Goal: Navigation & Orientation: Understand site structure

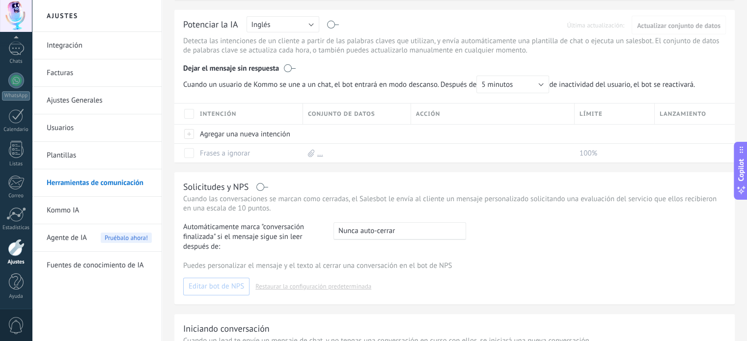
scroll to position [165, 0]
click at [20, 221] on div at bounding box center [16, 214] width 20 height 15
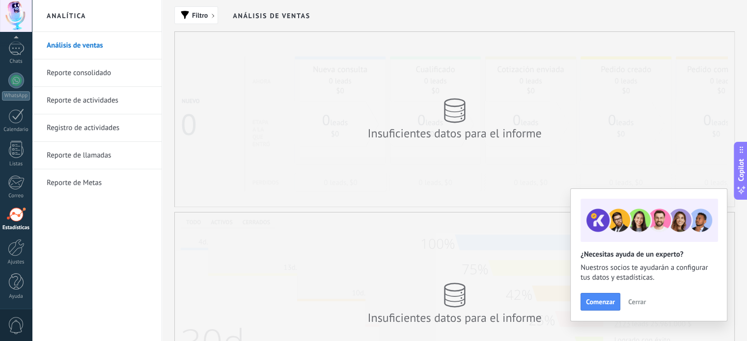
click at [637, 303] on span "Cerrar" at bounding box center [637, 302] width 18 height 7
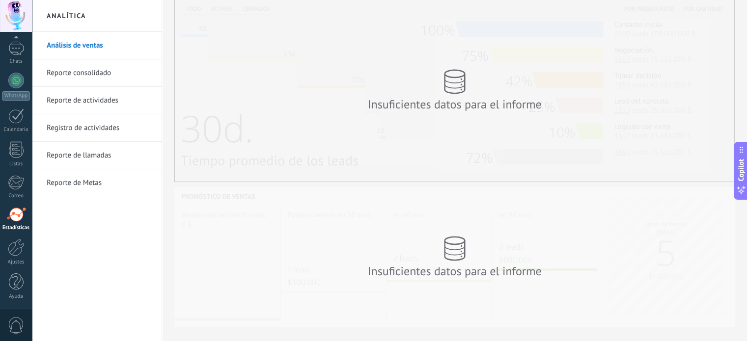
scroll to position [232, 0]
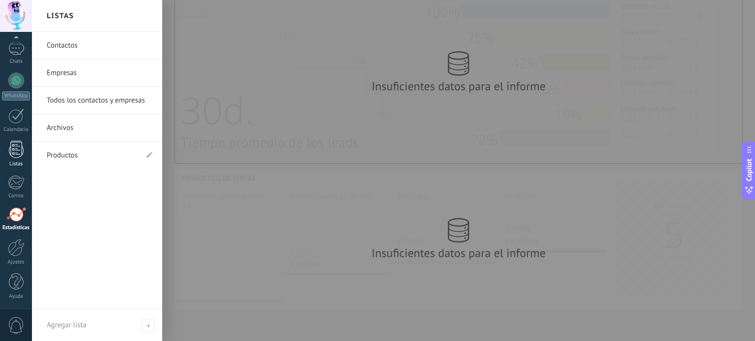
click at [14, 147] on div at bounding box center [16, 149] width 15 height 17
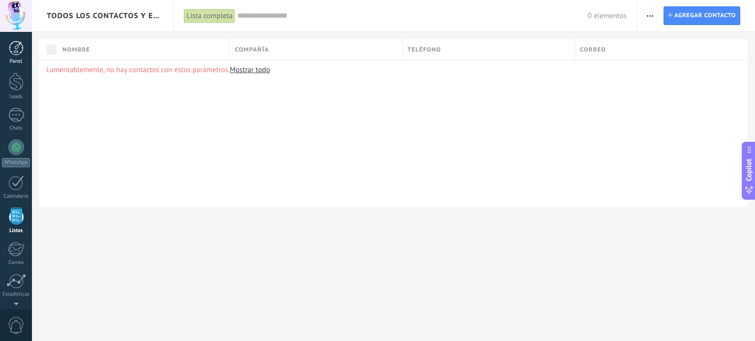
click at [18, 46] on div at bounding box center [16, 48] width 15 height 15
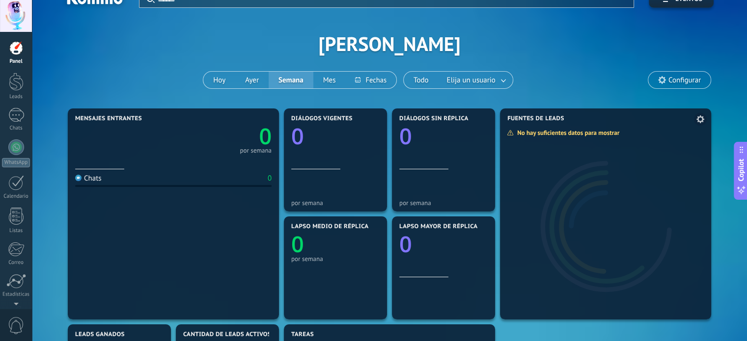
scroll to position [16, 0]
